Goal: Task Accomplishment & Management: Manage account settings

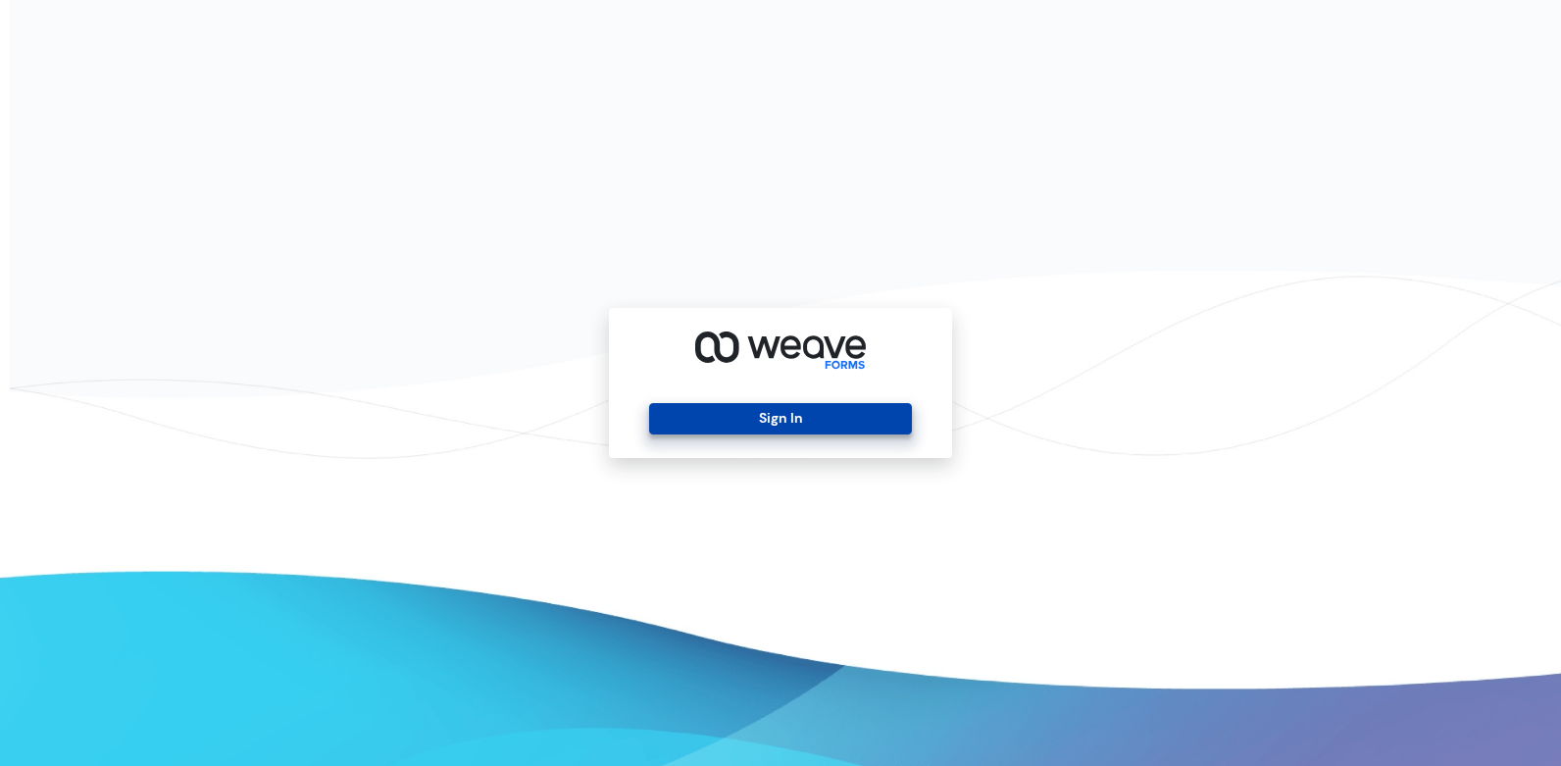
click at [773, 421] on button "Sign In" at bounding box center [780, 418] width 262 height 31
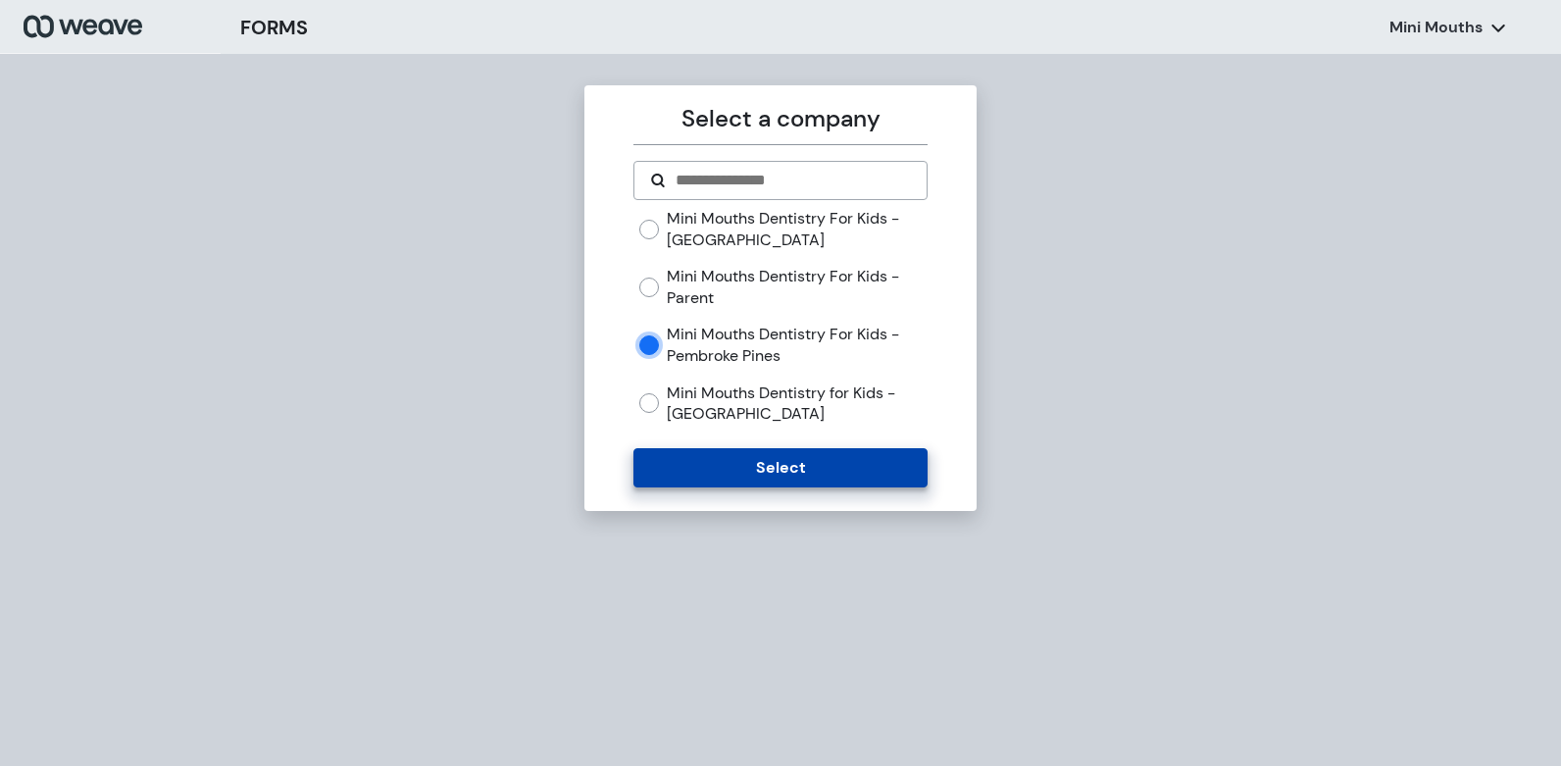
click at [796, 467] on button "Select" at bounding box center [779, 467] width 293 height 39
